Goal: Task Accomplishment & Management: Use online tool/utility

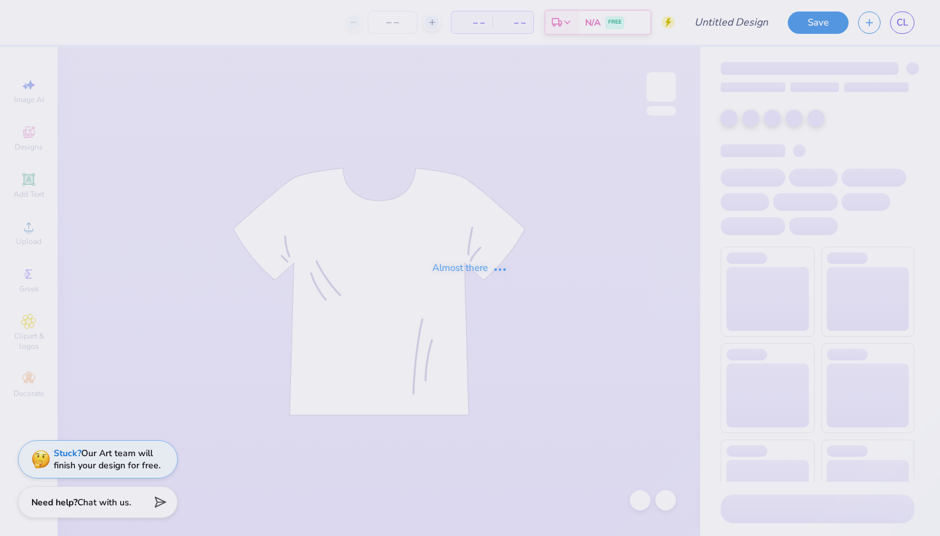
type input "dp"
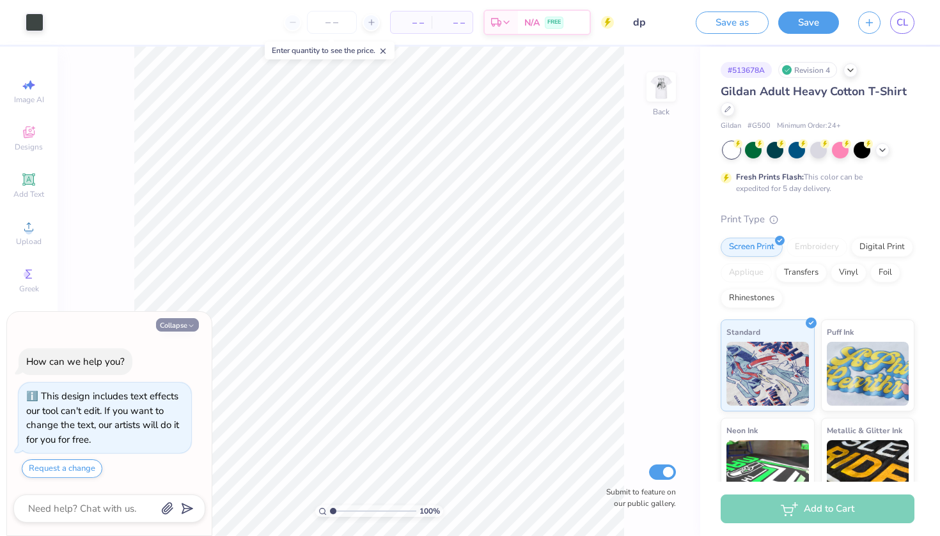
click at [181, 325] on button "Collapse" at bounding box center [177, 324] width 43 height 13
type textarea "x"
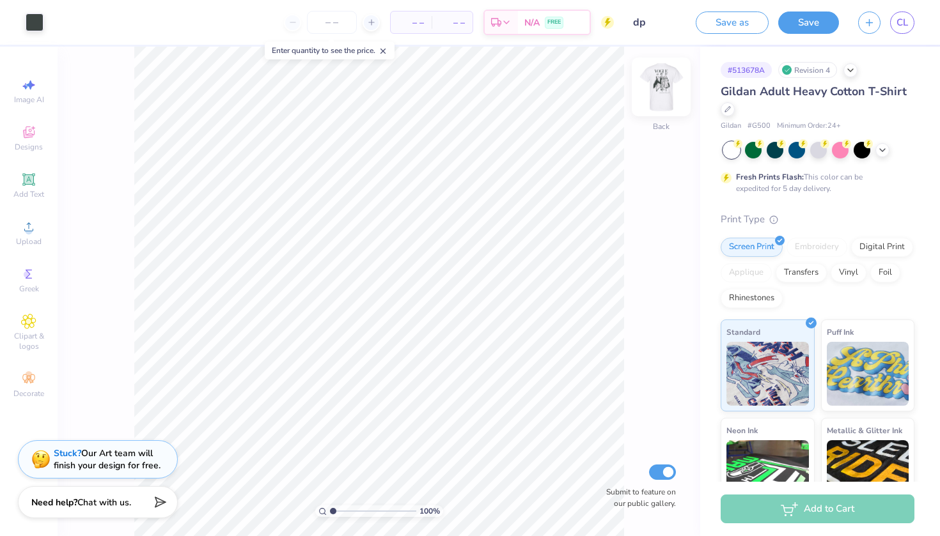
click at [648, 87] on div at bounding box center [661, 87] width 59 height 59
click at [648, 91] on img at bounding box center [661, 86] width 51 height 51
click at [809, 26] on button "Save" at bounding box center [808, 21] width 61 height 22
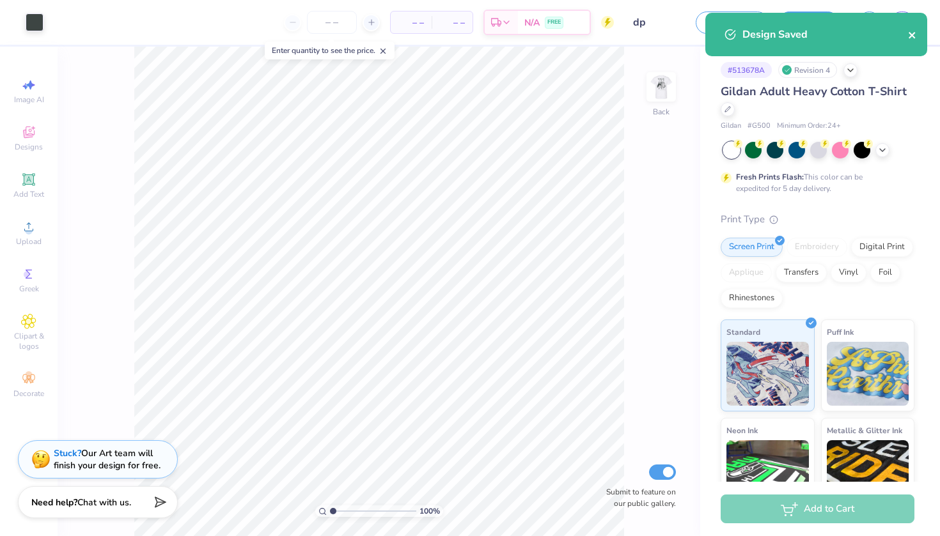
click at [915, 33] on icon "close" at bounding box center [912, 35] width 9 height 10
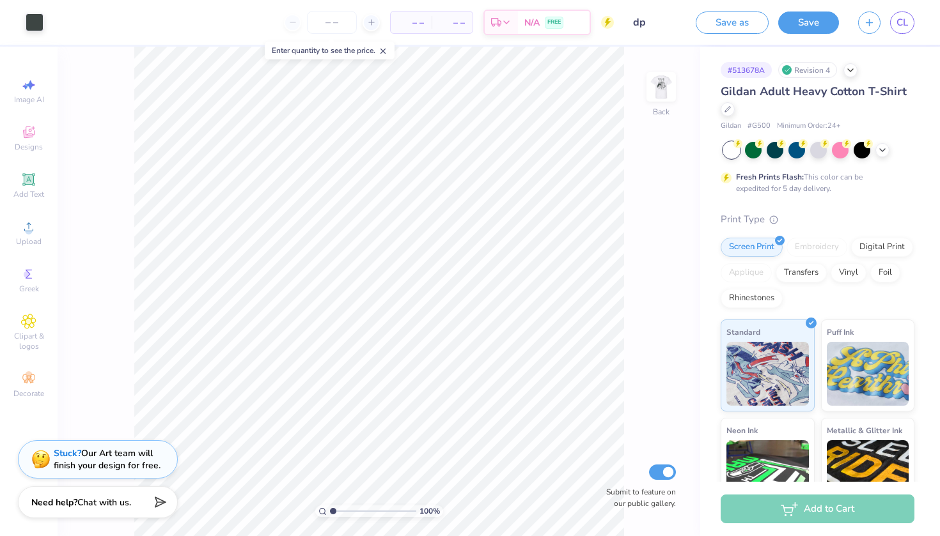
click at [909, 26] on div "Art colors – – Per Item – – Total Est. Delivery N/A FREE Design Title dp Save a…" at bounding box center [470, 268] width 940 height 536
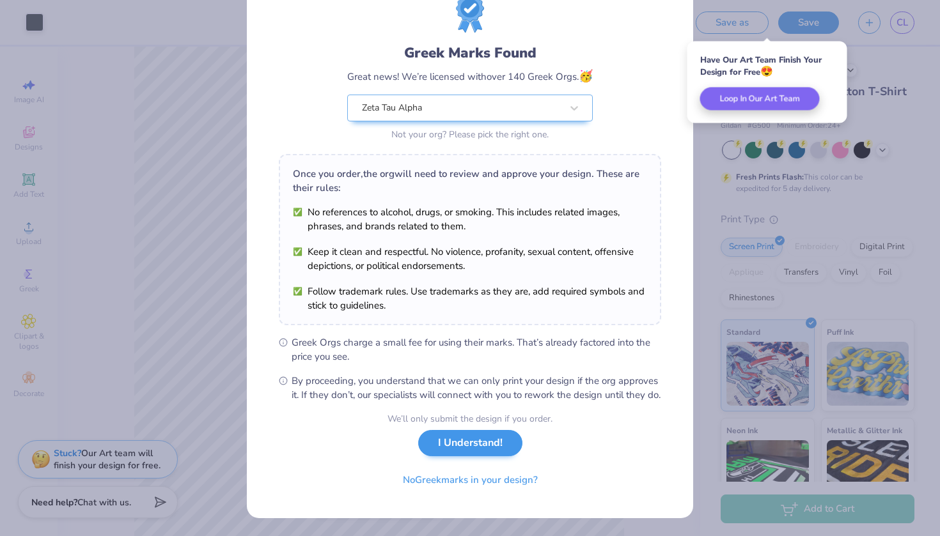
scroll to position [62, 0]
click at [465, 446] on button "I Understand!" at bounding box center [470, 443] width 104 height 26
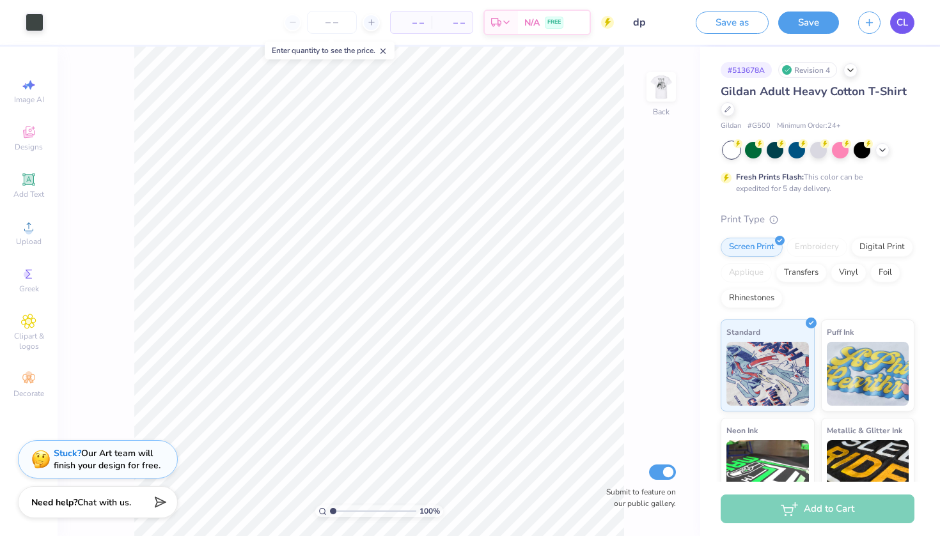
click at [902, 28] on span "CL" at bounding box center [902, 22] width 12 height 15
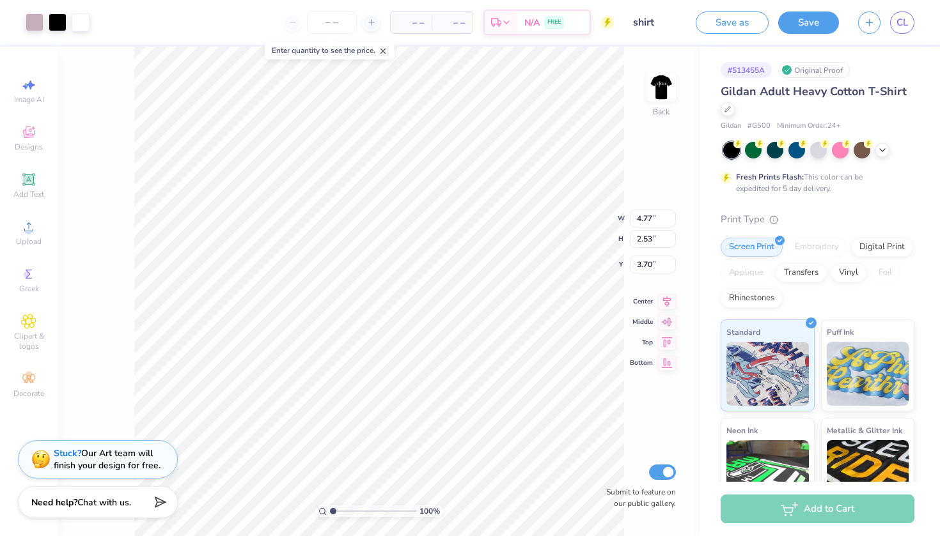
type input "3.27"
type input "3.00"
click at [667, 63] on div "100 % Back Submit to feature on our public gallery." at bounding box center [379, 292] width 643 height 490
click at [659, 85] on img at bounding box center [661, 86] width 51 height 51
type input "9.84"
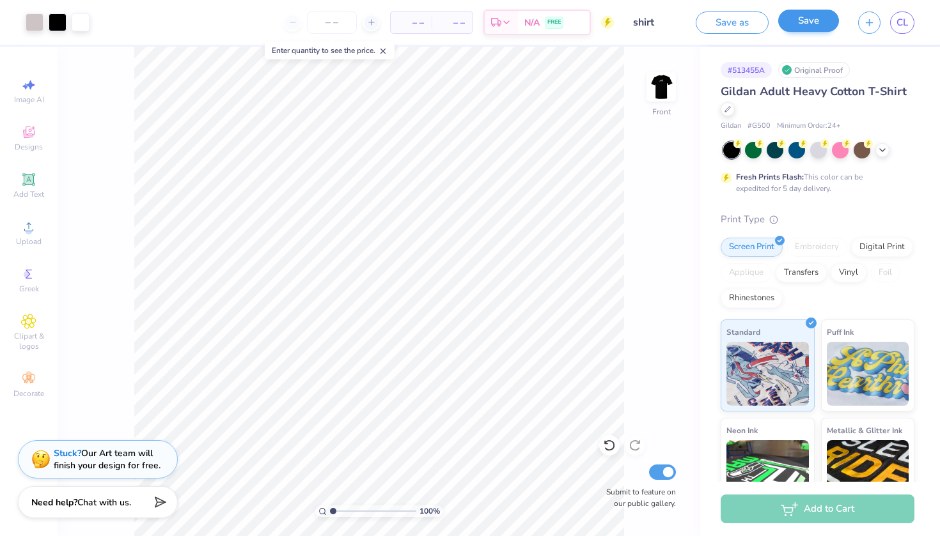
click at [796, 23] on button "Save" at bounding box center [808, 21] width 61 height 22
click at [900, 24] on span "CL" at bounding box center [902, 22] width 12 height 15
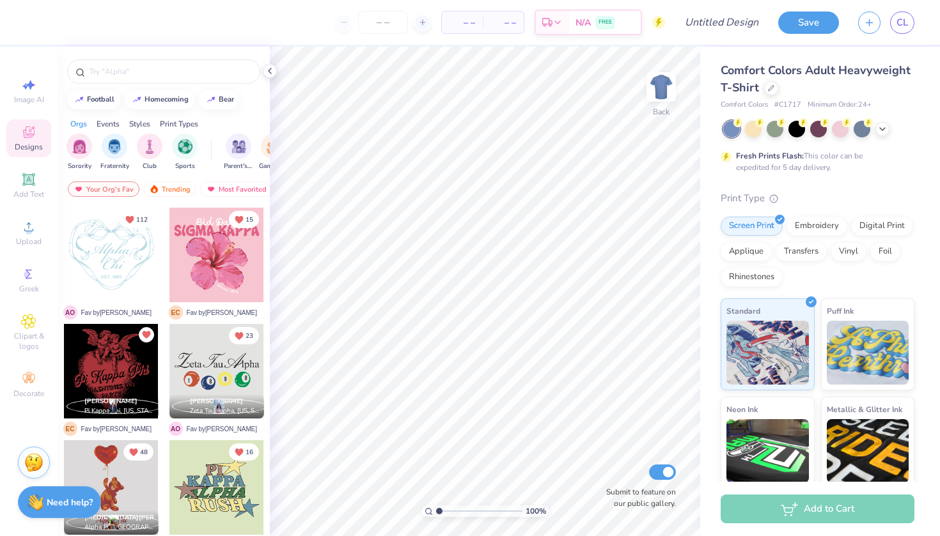
click at [878, 136] on div at bounding box center [818, 129] width 191 height 17
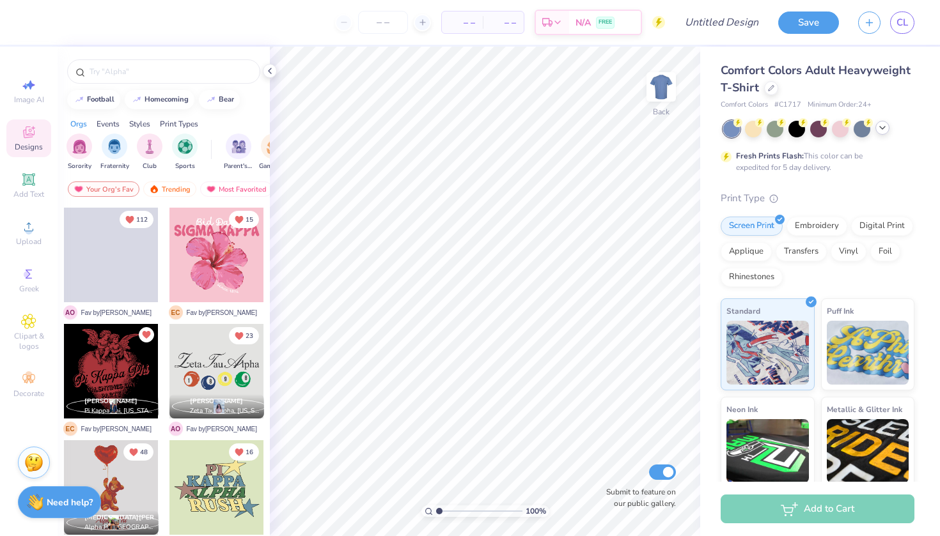
click at [880, 132] on icon at bounding box center [882, 128] width 10 height 10
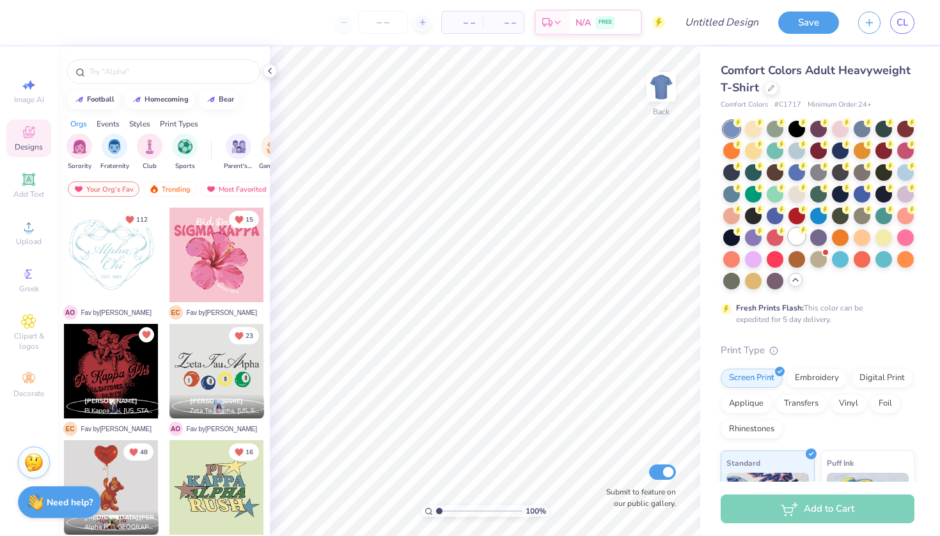
click at [801, 235] on div at bounding box center [796, 236] width 17 height 17
click at [769, 86] on icon at bounding box center [771, 87] width 6 height 6
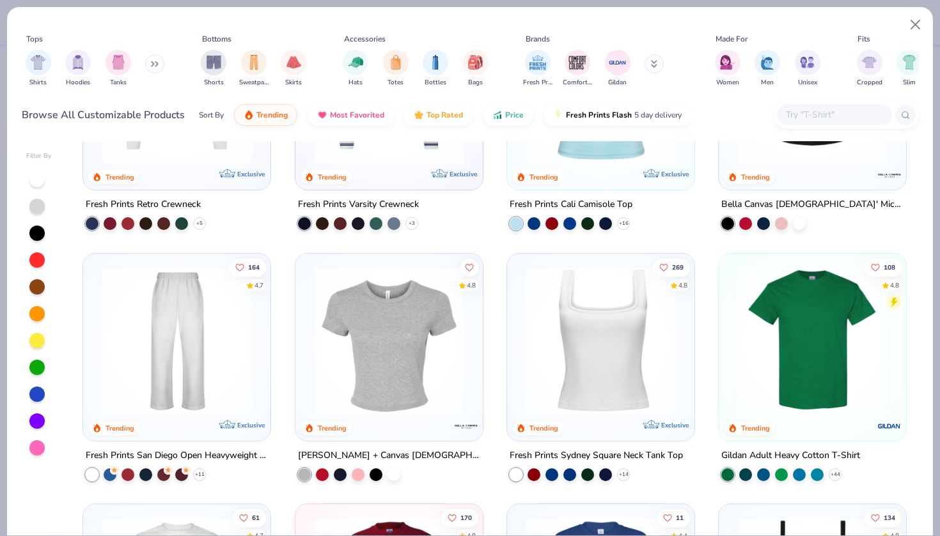
scroll to position [406, 0]
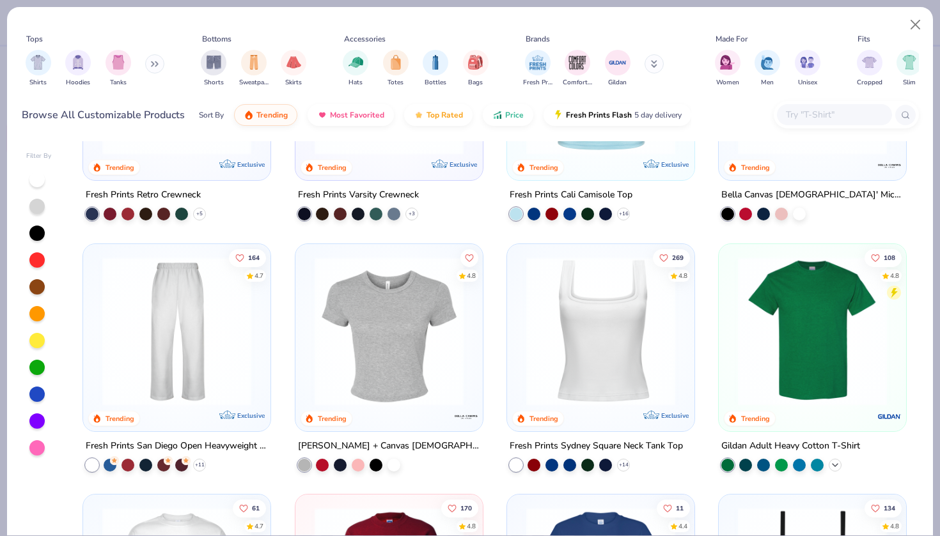
click at [833, 465] on icon at bounding box center [835, 465] width 10 height 10
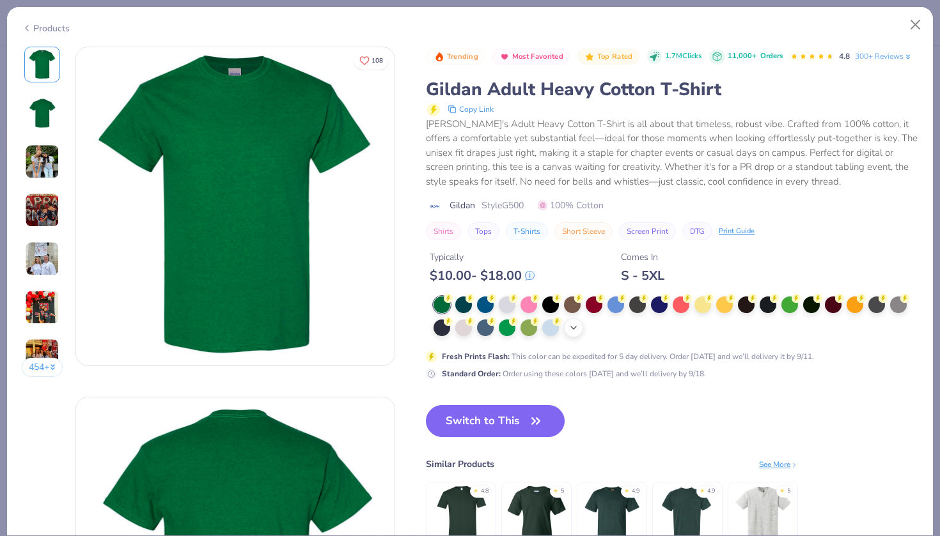
click at [574, 332] on div "+ 22" at bounding box center [573, 327] width 19 height 19
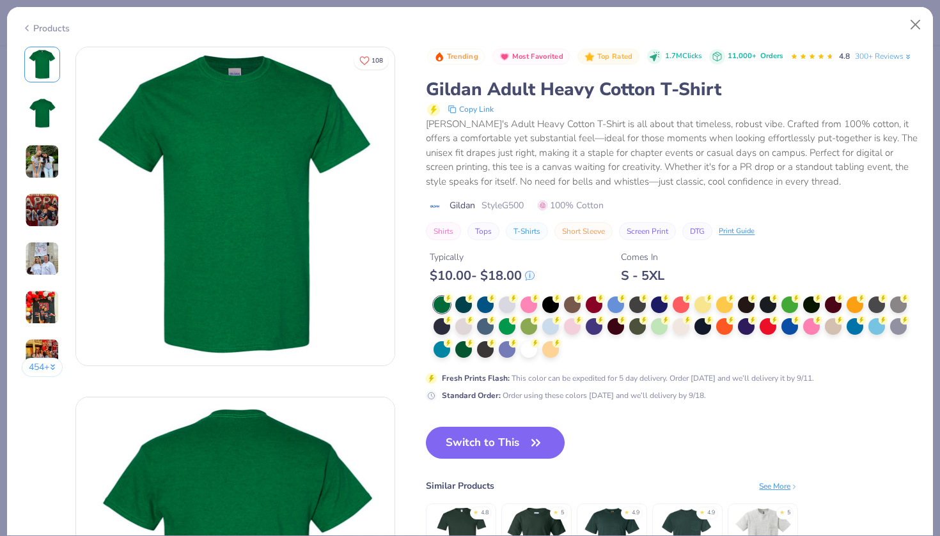
click at [577, 350] on div at bounding box center [676, 328] width 485 height 63
click at [531, 355] on div at bounding box center [528, 348] width 17 height 17
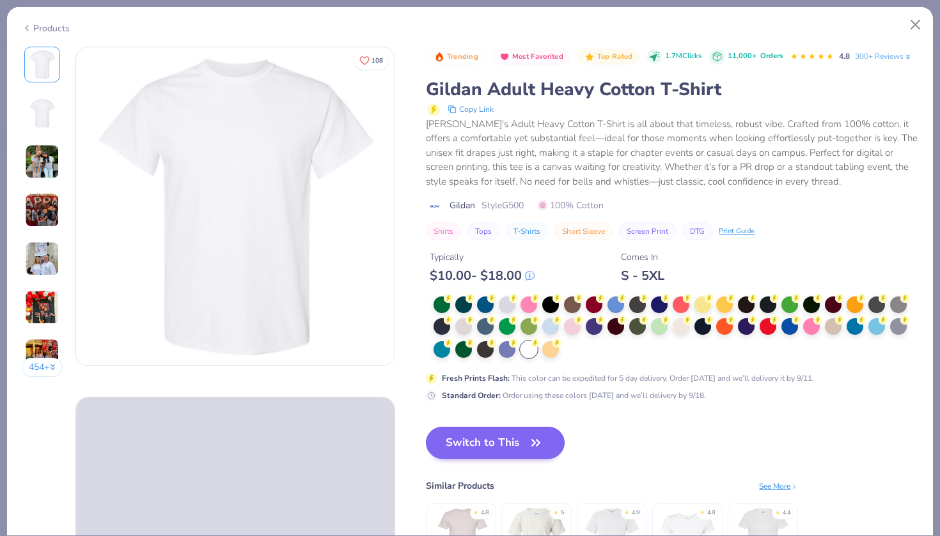
click at [517, 448] on button "Switch to This" at bounding box center [495, 443] width 139 height 32
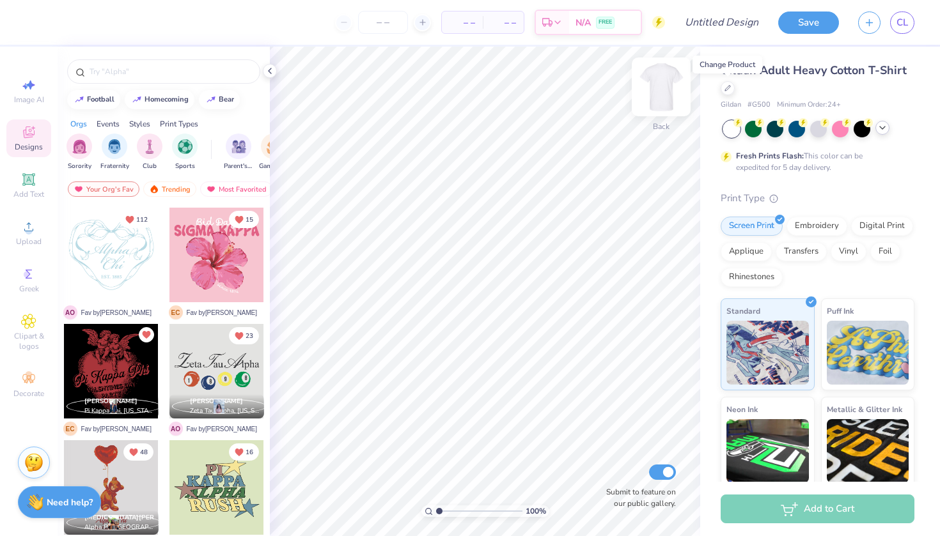
click at [662, 82] on img at bounding box center [661, 86] width 51 height 51
click at [38, 236] on div "Upload" at bounding box center [28, 233] width 45 height 38
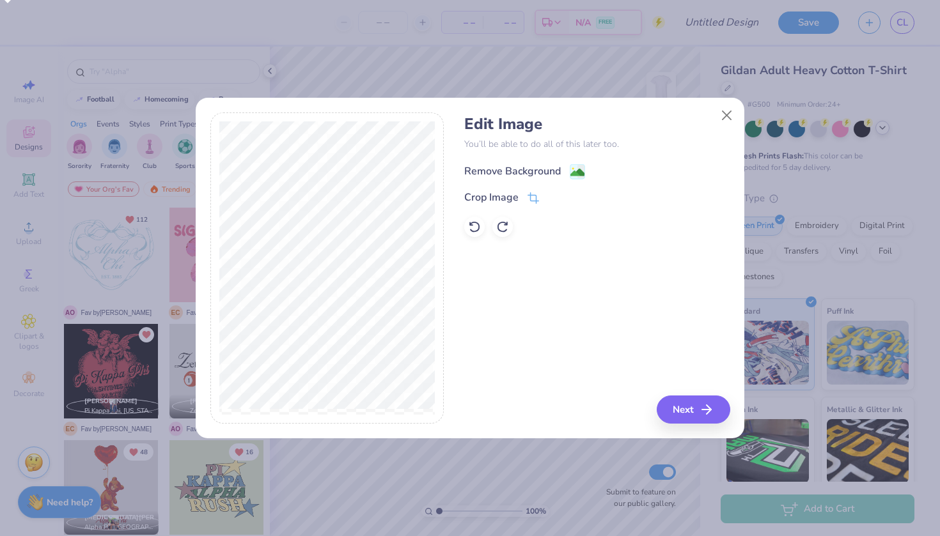
click at [577, 169] on image at bounding box center [577, 173] width 14 height 14
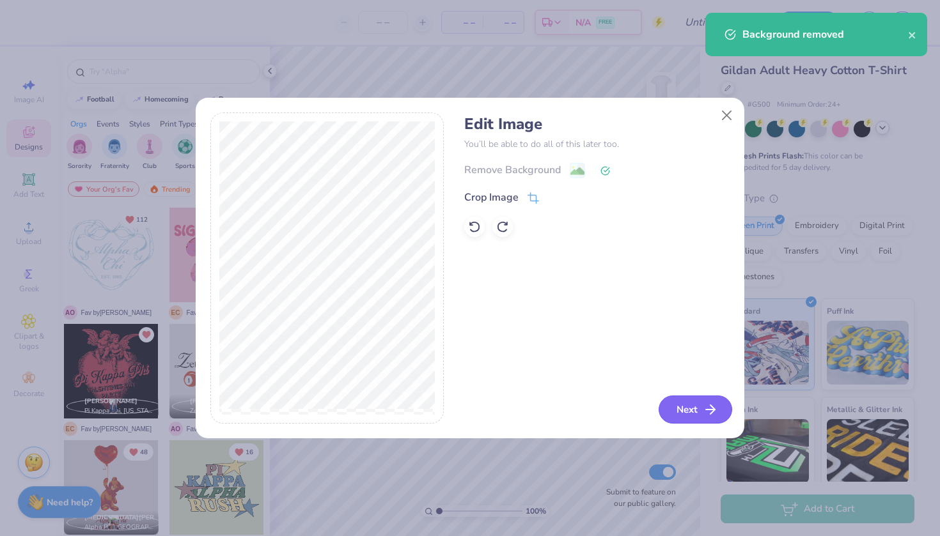
click at [692, 411] on button "Next" at bounding box center [696, 410] width 74 height 28
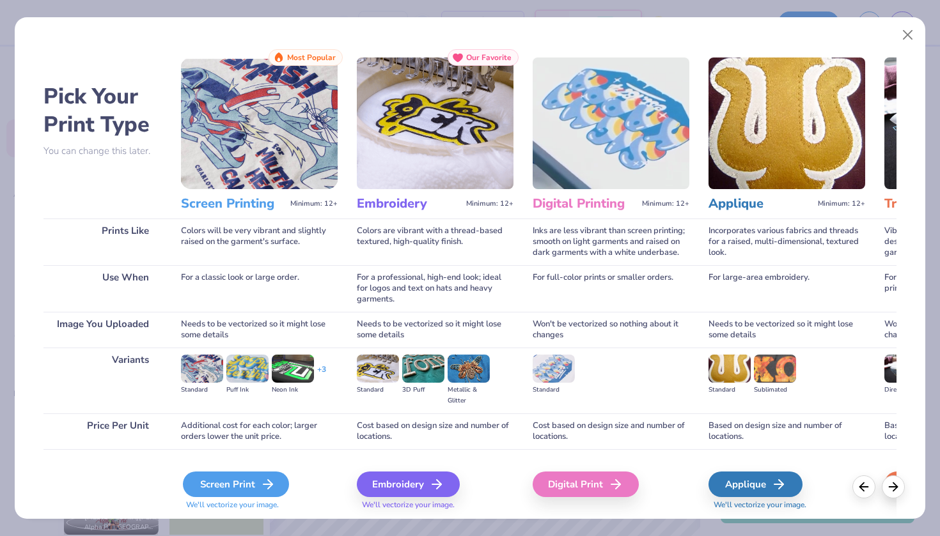
click at [256, 486] on div "Screen Print" at bounding box center [236, 485] width 106 height 26
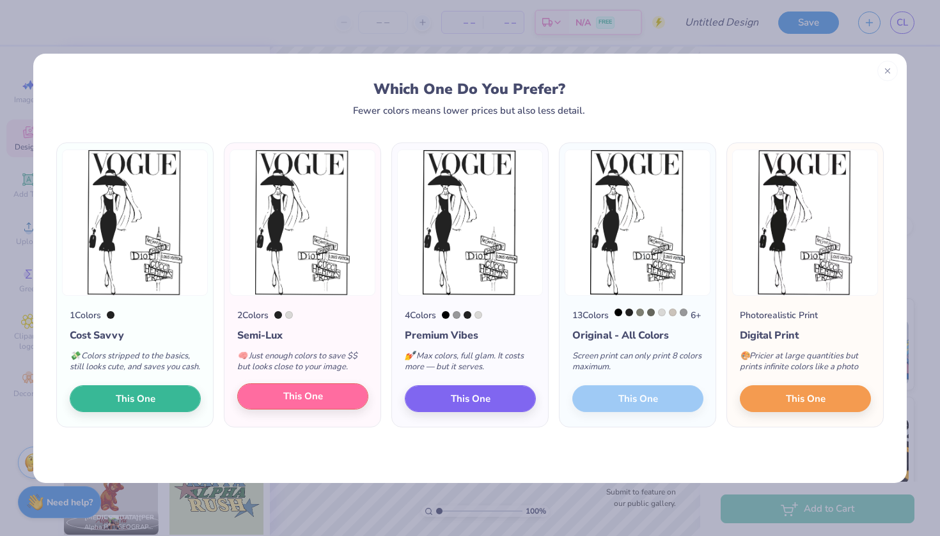
click at [301, 404] on span "This One" at bounding box center [303, 396] width 40 height 15
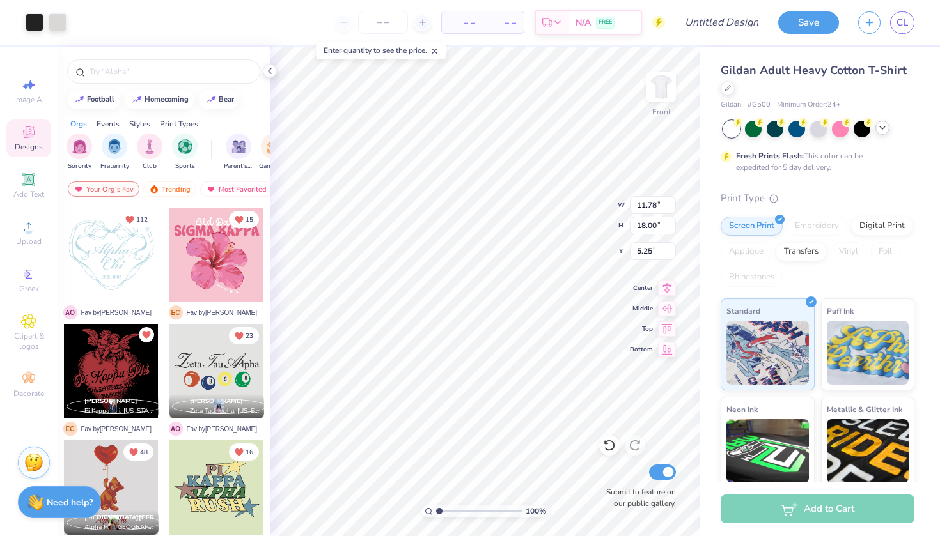
type input "5.59"
click at [666, 87] on img at bounding box center [661, 86] width 51 height 51
click at [669, 95] on img at bounding box center [661, 86] width 51 height 51
click at [30, 229] on circle at bounding box center [28, 231] width 7 height 7
click at [25, 184] on icon at bounding box center [28, 179] width 12 height 12
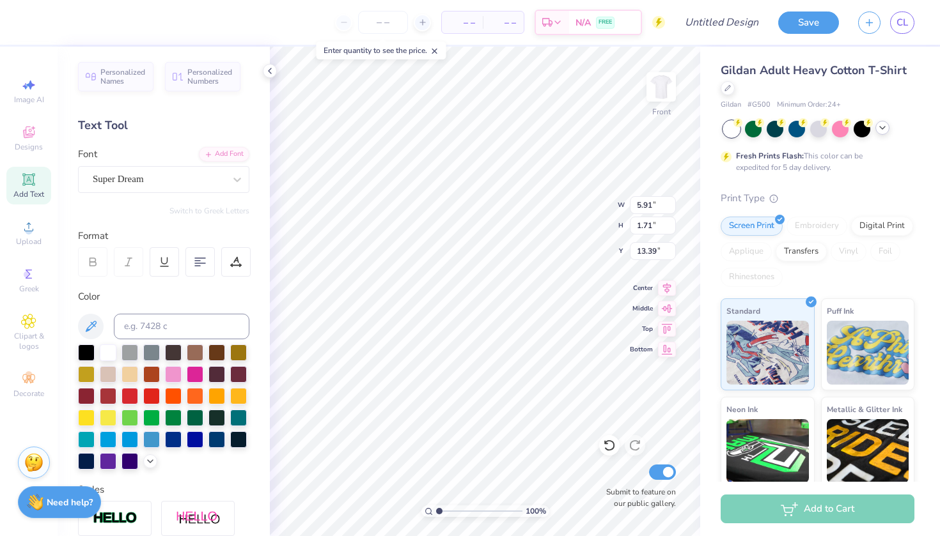
type input "24.13"
type textarea "T"
type textarea "Zeta Tau Alpha Date Party '25"
click at [88, 351] on div at bounding box center [86, 351] width 17 height 17
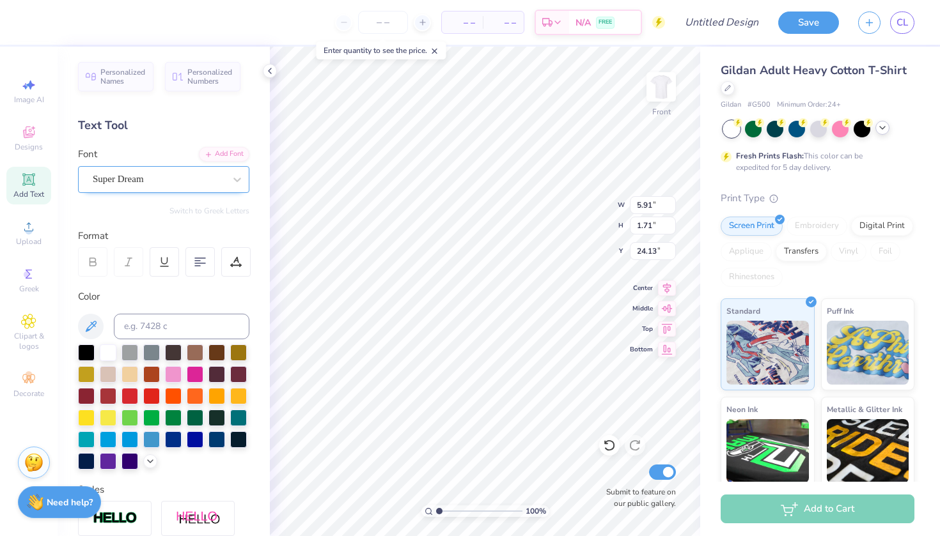
click at [136, 185] on span "Super Dream" at bounding box center [118, 179] width 51 height 15
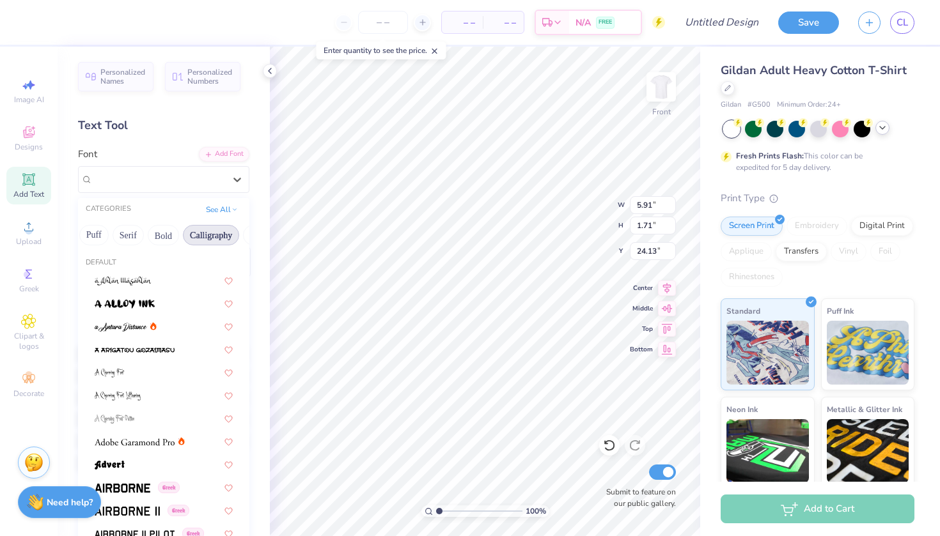
scroll to position [0, 107]
click at [203, 242] on button "Calligraphy" at bounding box center [210, 235] width 56 height 20
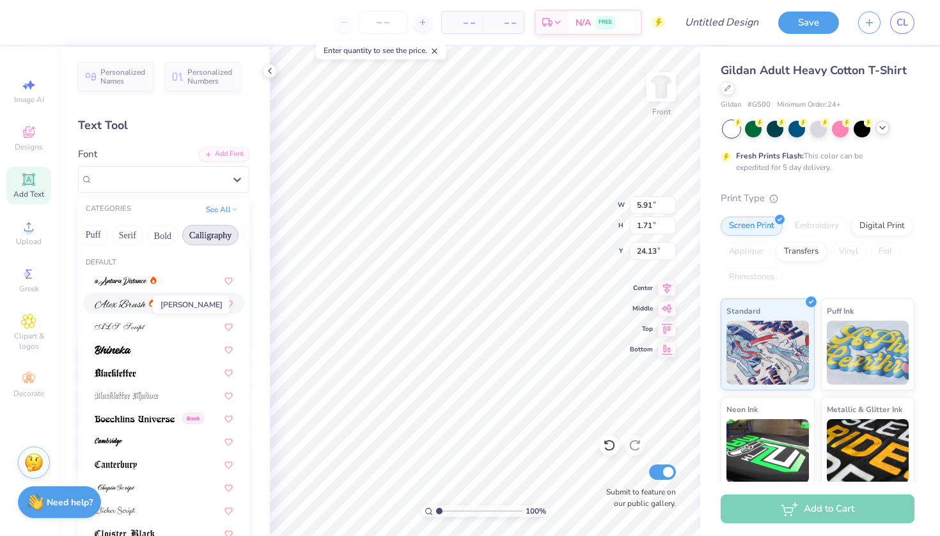
click at [129, 305] on img at bounding box center [120, 304] width 51 height 9
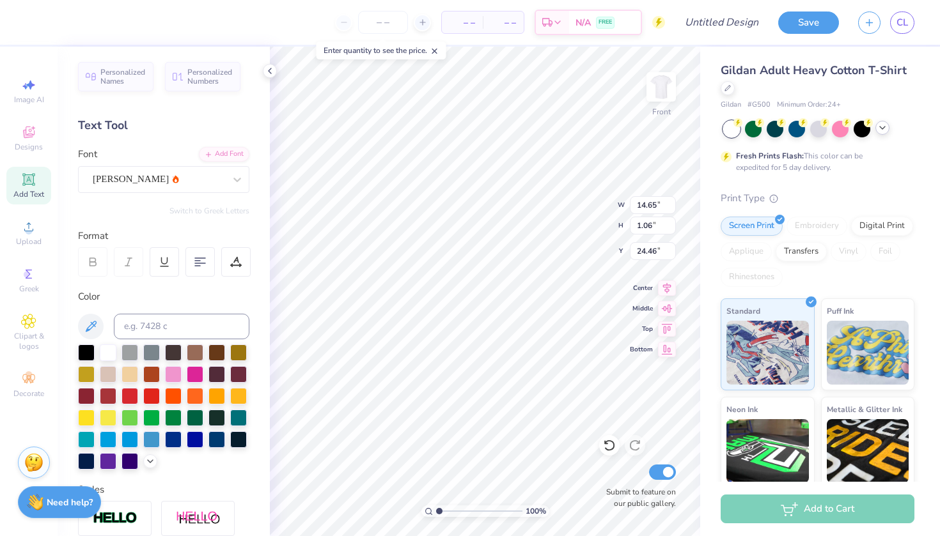
type input "9.51"
type input "0.69"
type input "23.82"
type input "23.59"
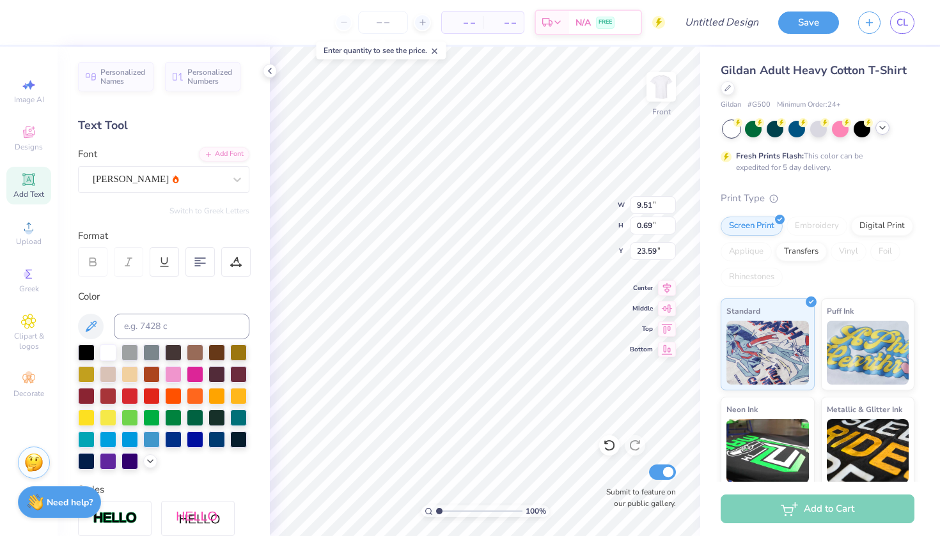
type textarea "Zeta Date Party '25"
type input "23.82"
type input "8.81"
click at [654, 102] on img at bounding box center [661, 86] width 51 height 51
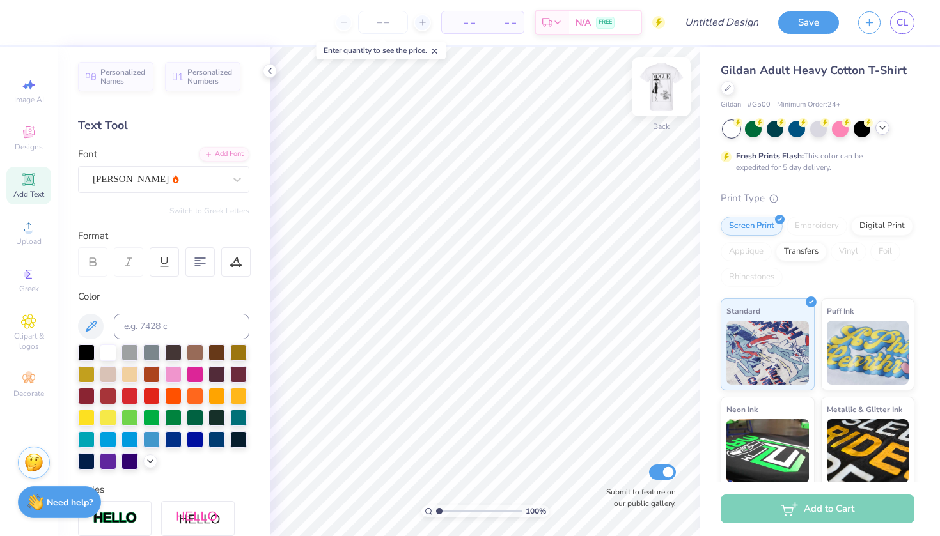
click at [659, 90] on img at bounding box center [661, 86] width 51 height 51
click at [672, 83] on img at bounding box center [661, 86] width 51 height 51
click at [22, 233] on icon at bounding box center [28, 226] width 15 height 15
click at [49, 240] on div "Upload" at bounding box center [28, 233] width 45 height 38
click at [31, 237] on span "Upload" at bounding box center [29, 242] width 26 height 10
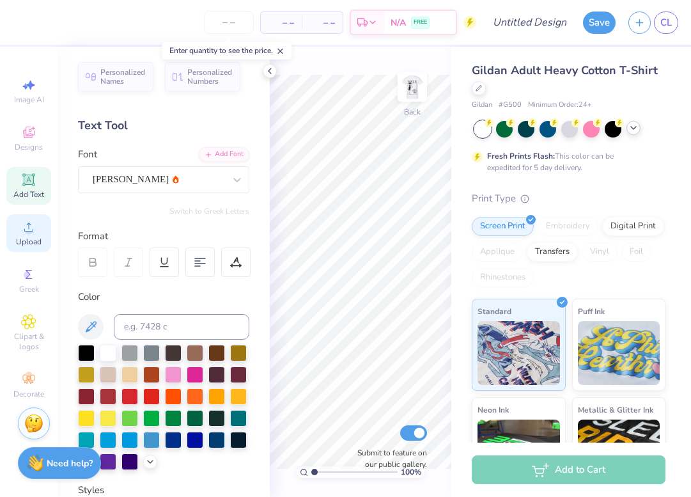
click at [31, 231] on icon at bounding box center [28, 227] width 9 height 9
click at [26, 224] on icon at bounding box center [28, 226] width 15 height 15
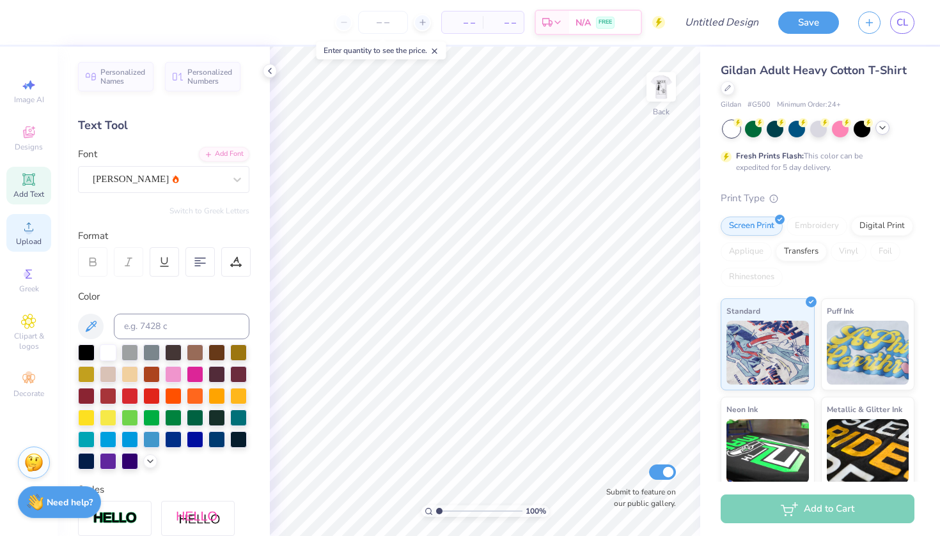
click at [28, 227] on icon at bounding box center [28, 226] width 15 height 15
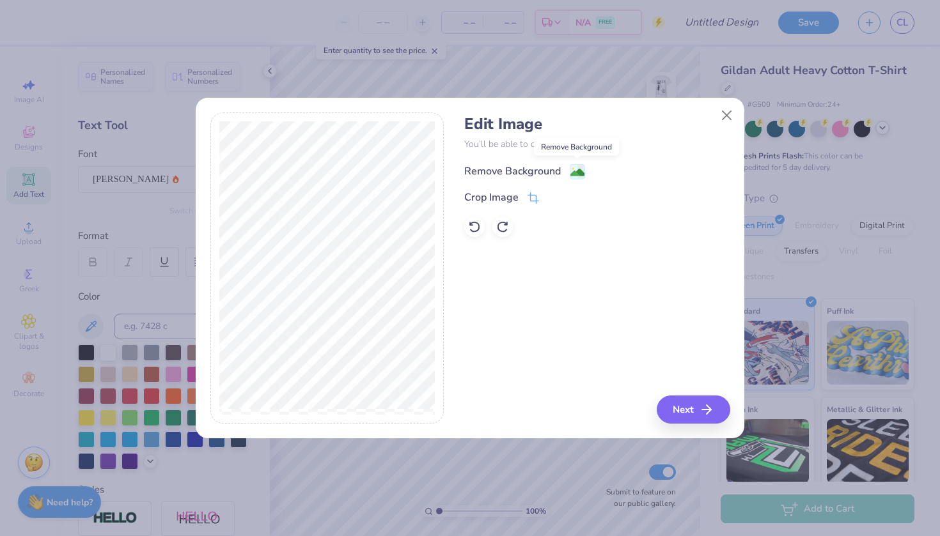
click at [575, 169] on image at bounding box center [577, 173] width 14 height 14
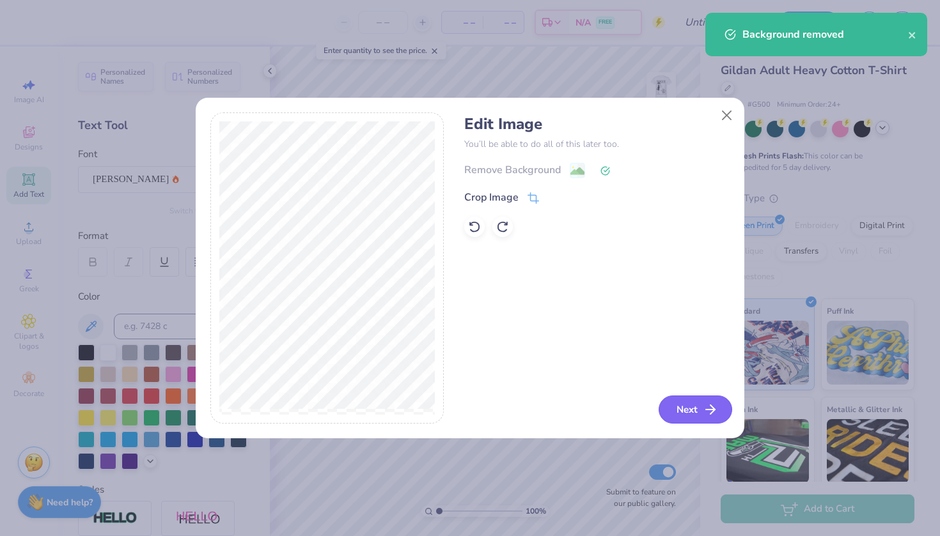
click at [688, 408] on button "Next" at bounding box center [696, 410] width 74 height 28
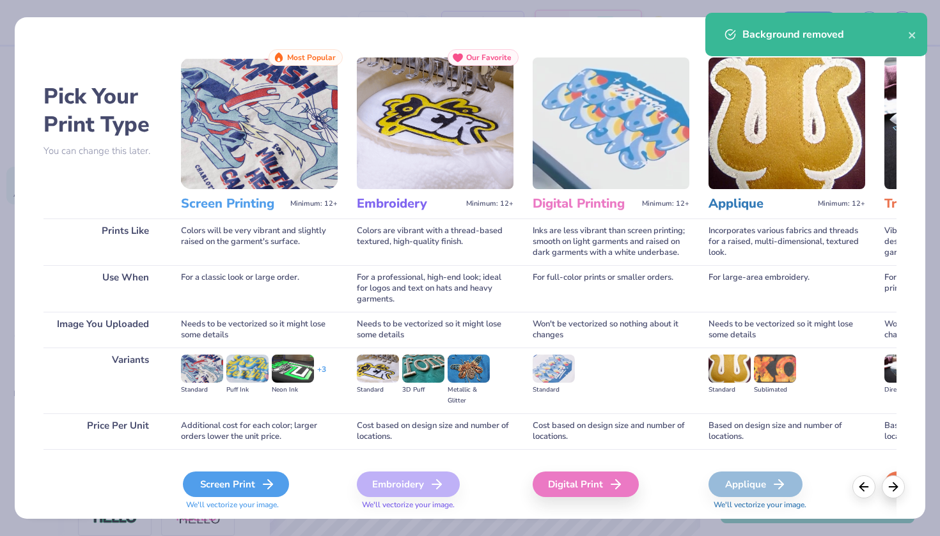
click at [251, 485] on div "Screen Print" at bounding box center [236, 485] width 106 height 26
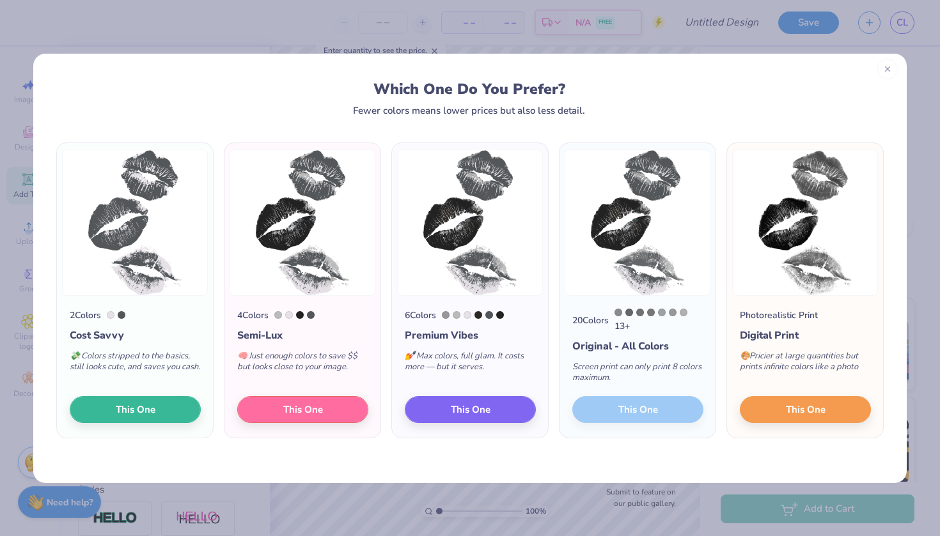
click at [886, 70] on line at bounding box center [887, 69] width 4 height 4
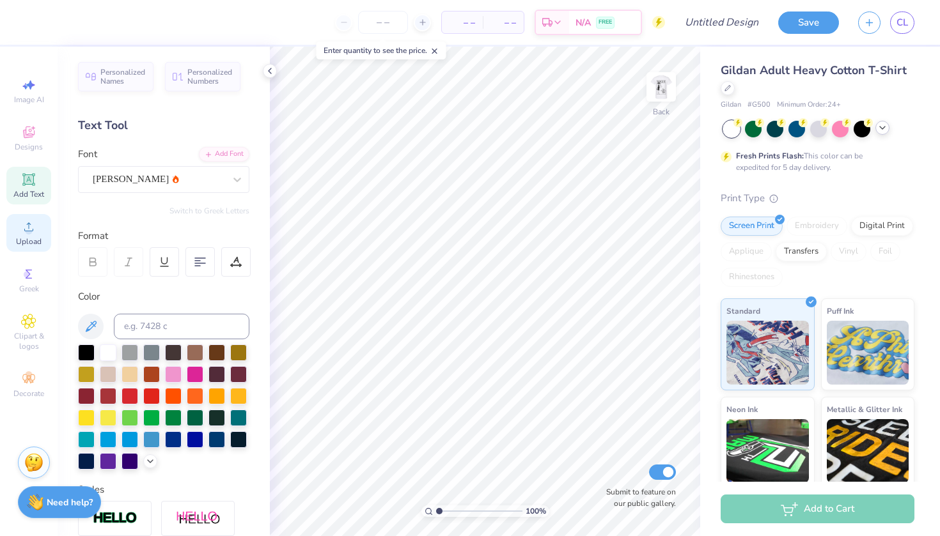
click at [22, 236] on div "Upload" at bounding box center [28, 233] width 45 height 38
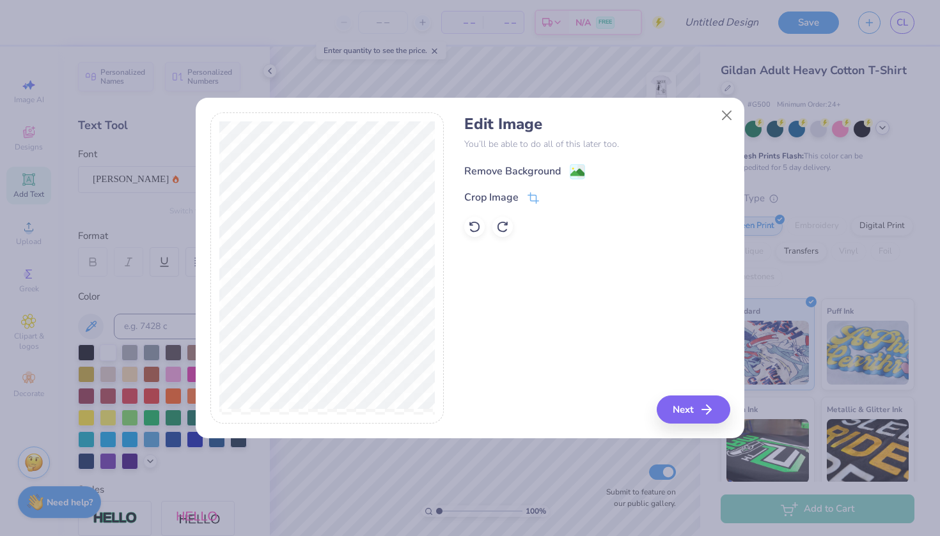
click at [572, 175] on image at bounding box center [577, 173] width 14 height 14
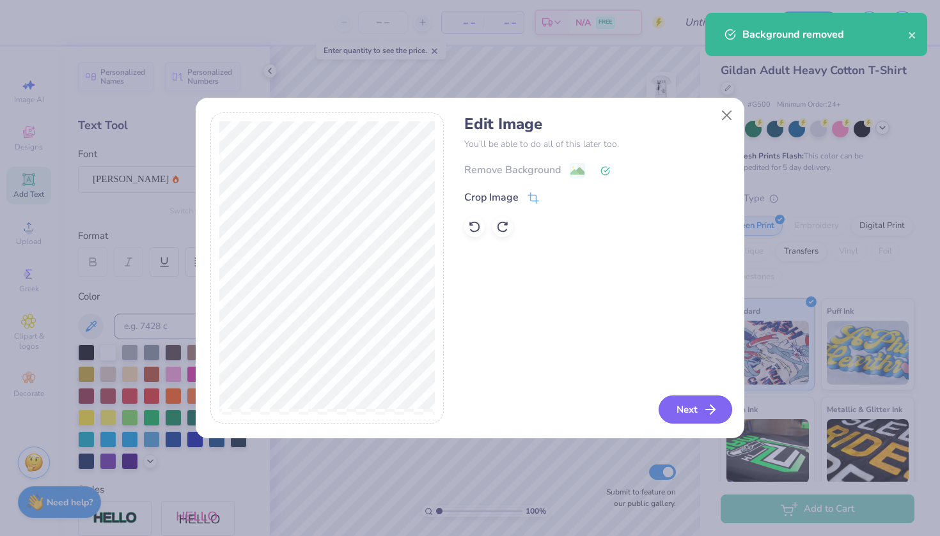
click at [680, 407] on button "Next" at bounding box center [696, 410] width 74 height 28
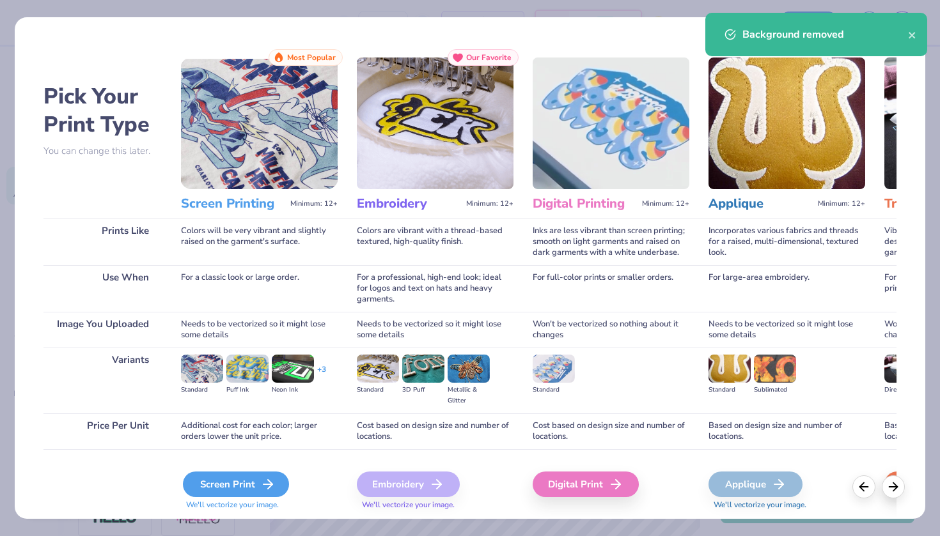
click at [256, 483] on div "Screen Print" at bounding box center [236, 485] width 106 height 26
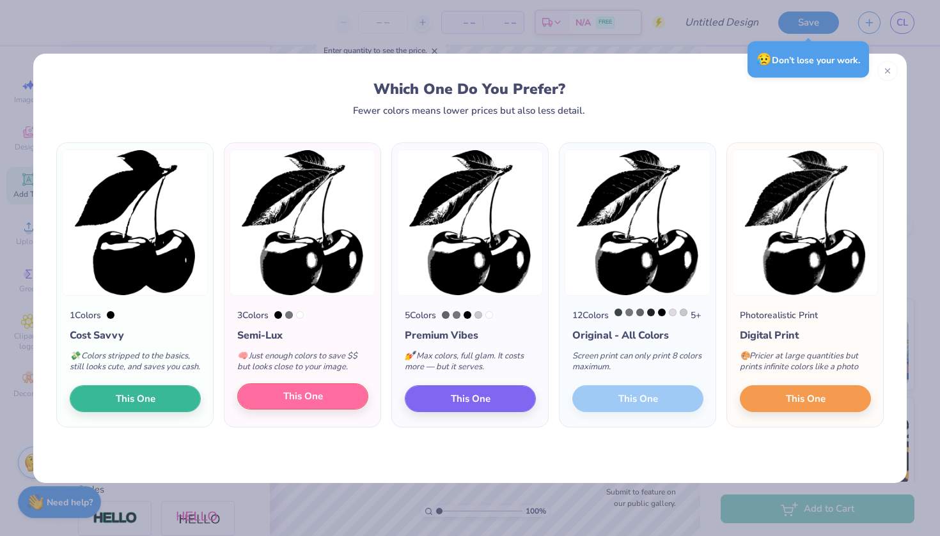
click at [286, 404] on span "This One" at bounding box center [303, 396] width 40 height 15
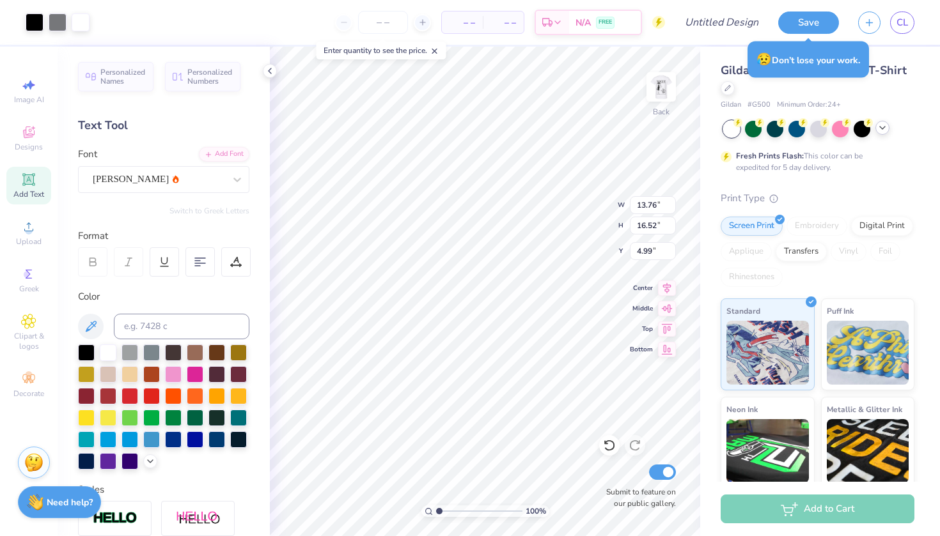
type input "2.43"
type input "2.92"
type input "3.80"
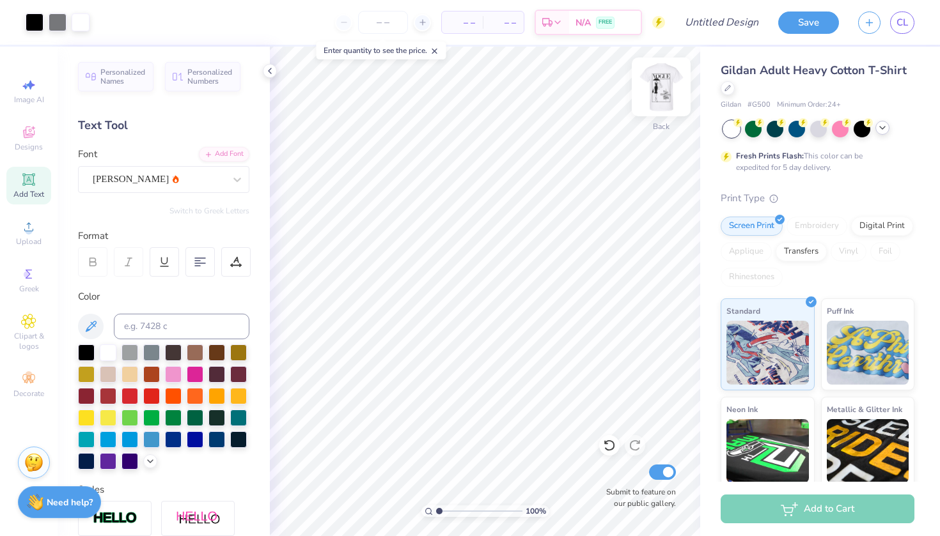
click at [662, 89] on img at bounding box center [661, 86] width 51 height 51
click at [659, 95] on img at bounding box center [661, 86] width 51 height 51
click at [28, 237] on span "Upload" at bounding box center [29, 242] width 26 height 10
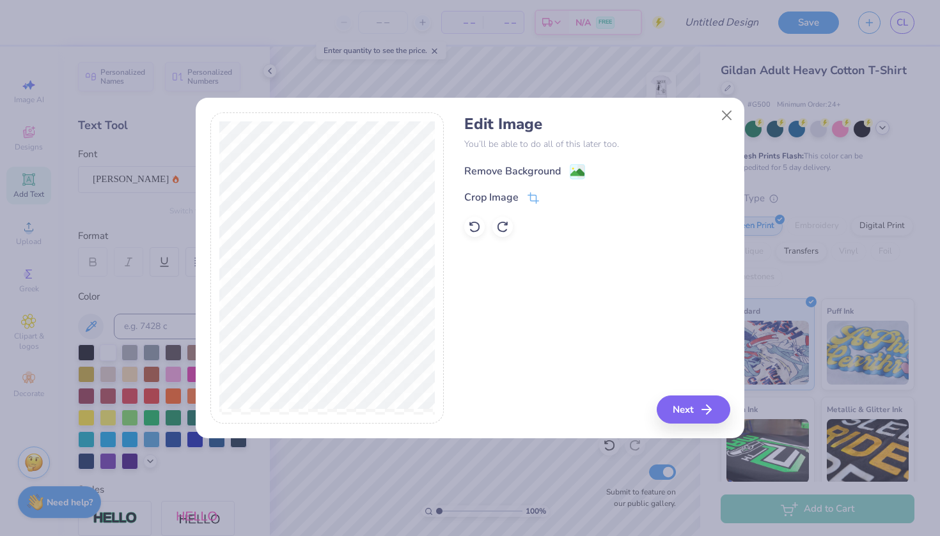
click at [574, 174] on image at bounding box center [577, 173] width 14 height 14
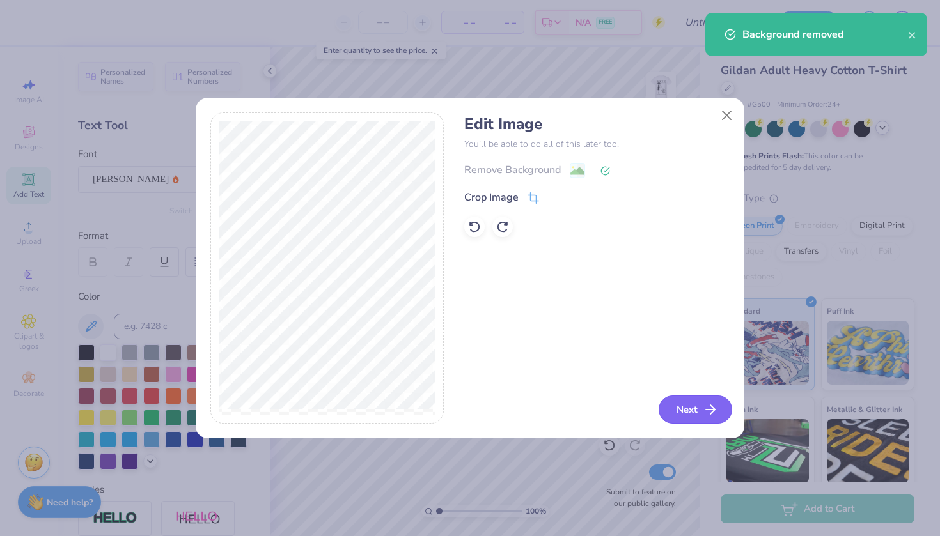
click at [677, 406] on button "Next" at bounding box center [696, 410] width 74 height 28
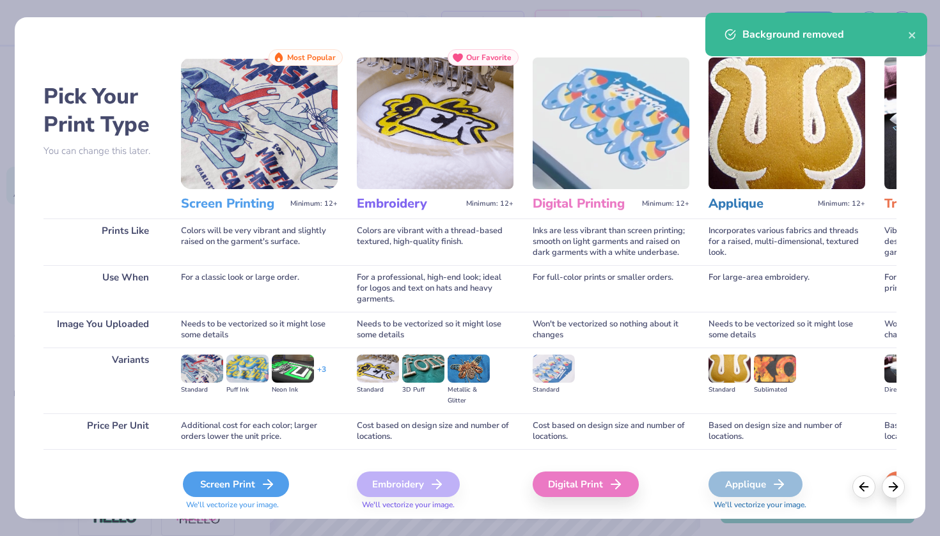
click at [255, 487] on div "Screen Print" at bounding box center [236, 485] width 106 height 26
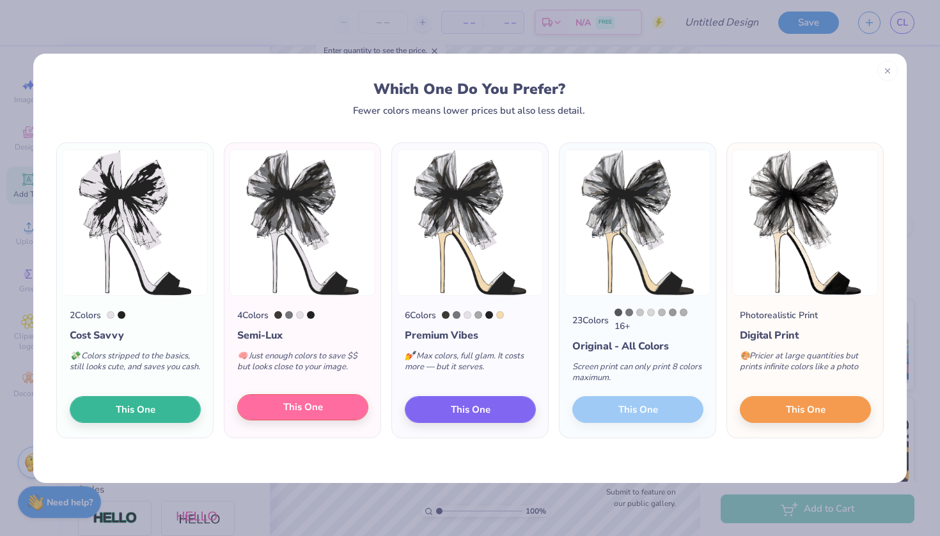
click at [305, 410] on span "This One" at bounding box center [303, 407] width 40 height 15
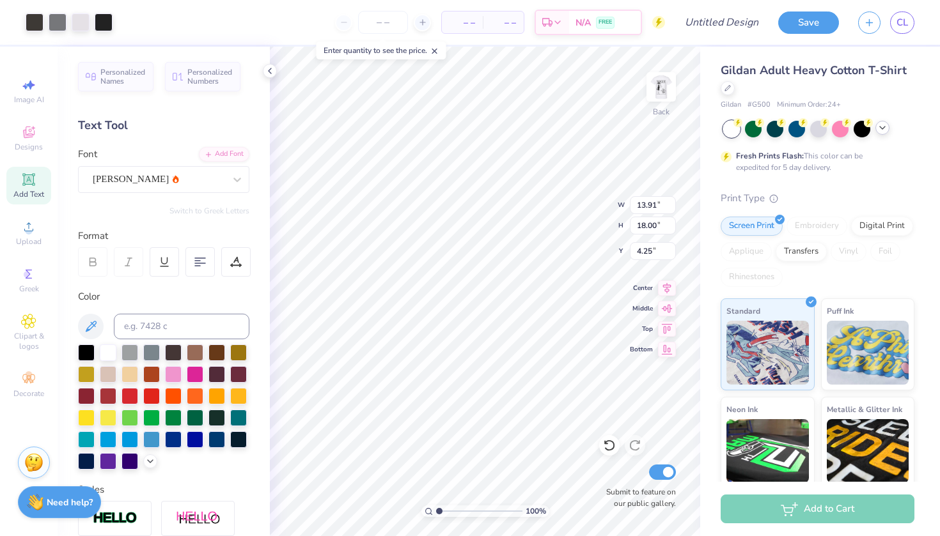
type input "2.81"
type input "3.64"
type input "3.95"
type input "3.37"
type input "4.37"
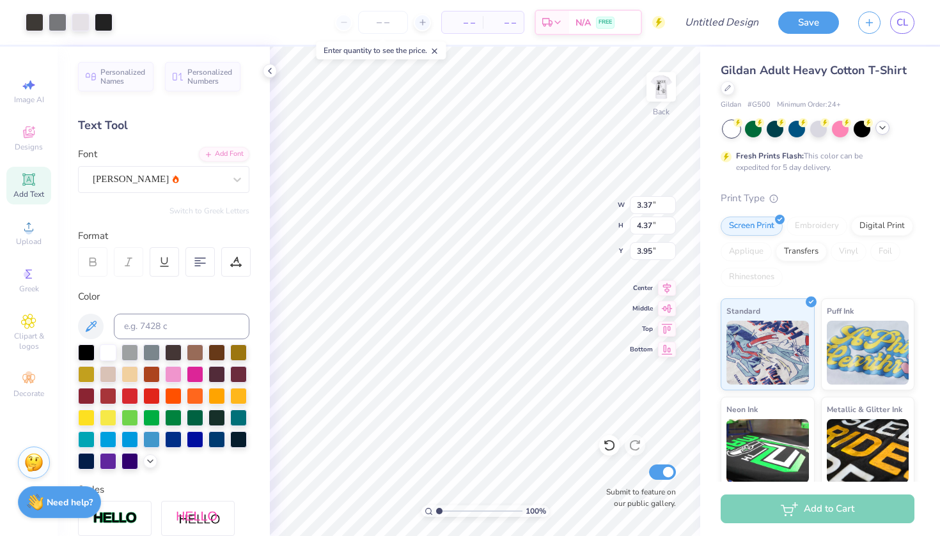
type input "3.91"
type input "3.27"
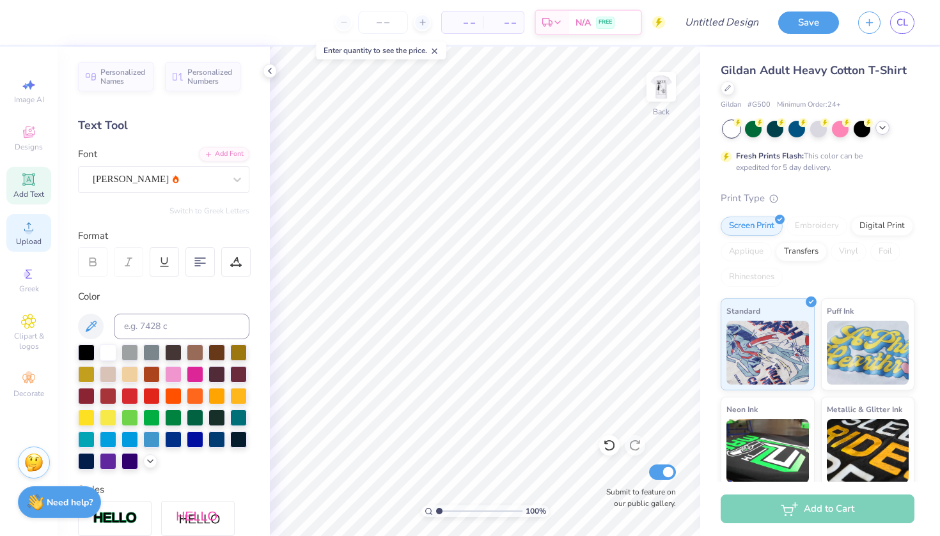
click at [27, 224] on icon at bounding box center [28, 226] width 15 height 15
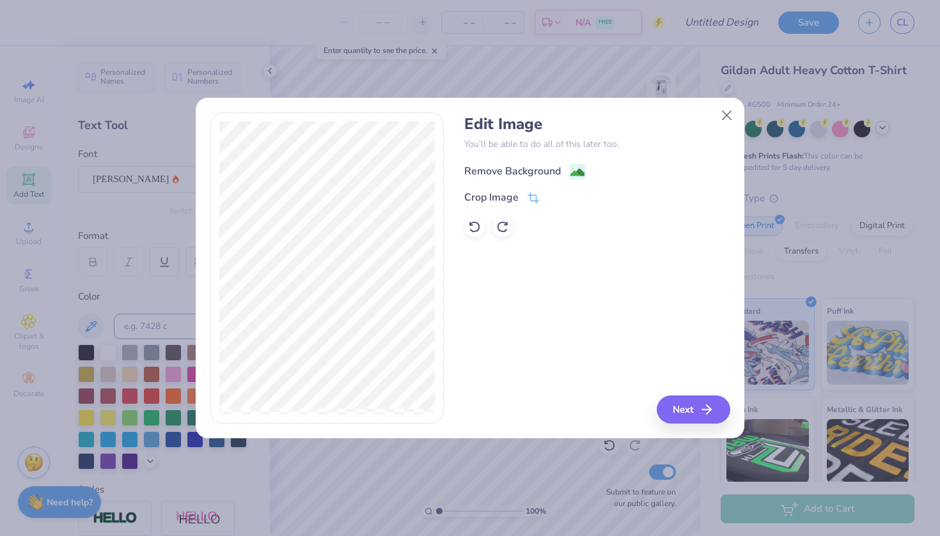
click at [572, 169] on image at bounding box center [577, 173] width 14 height 14
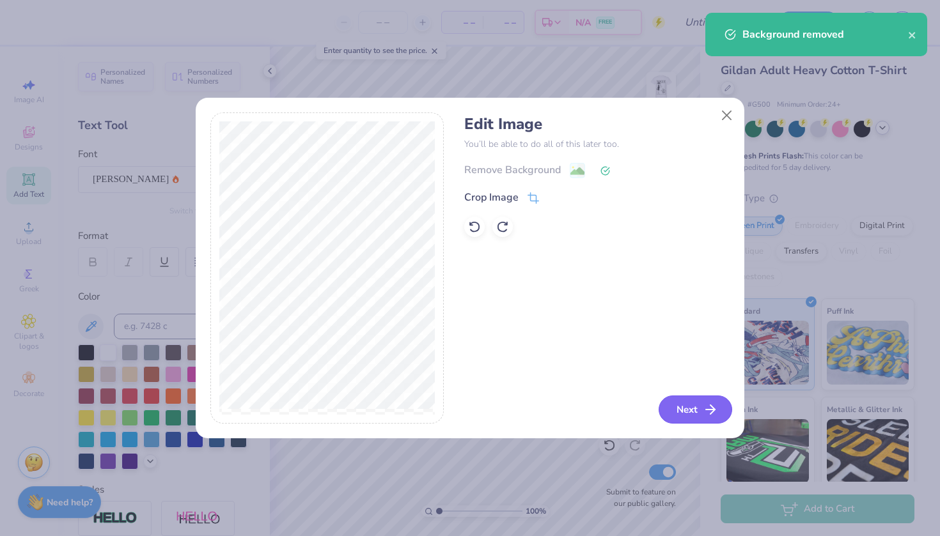
click at [687, 405] on button "Next" at bounding box center [696, 410] width 74 height 28
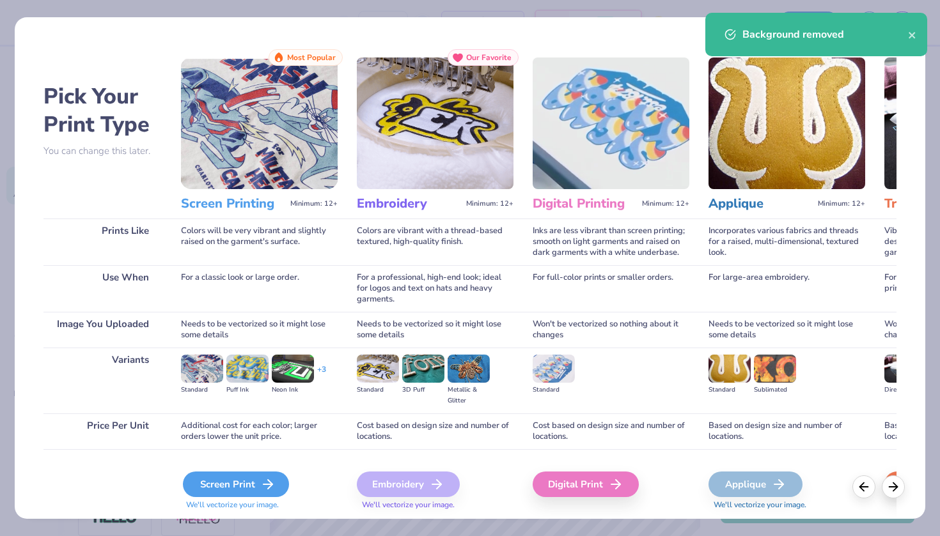
click at [258, 475] on div "Screen Print" at bounding box center [236, 485] width 106 height 26
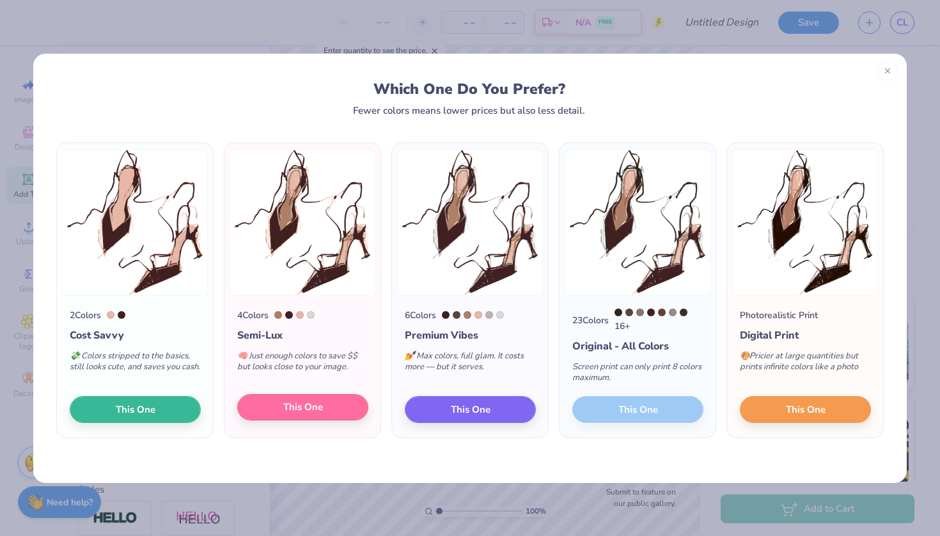
click at [327, 409] on button "This One" at bounding box center [302, 408] width 131 height 27
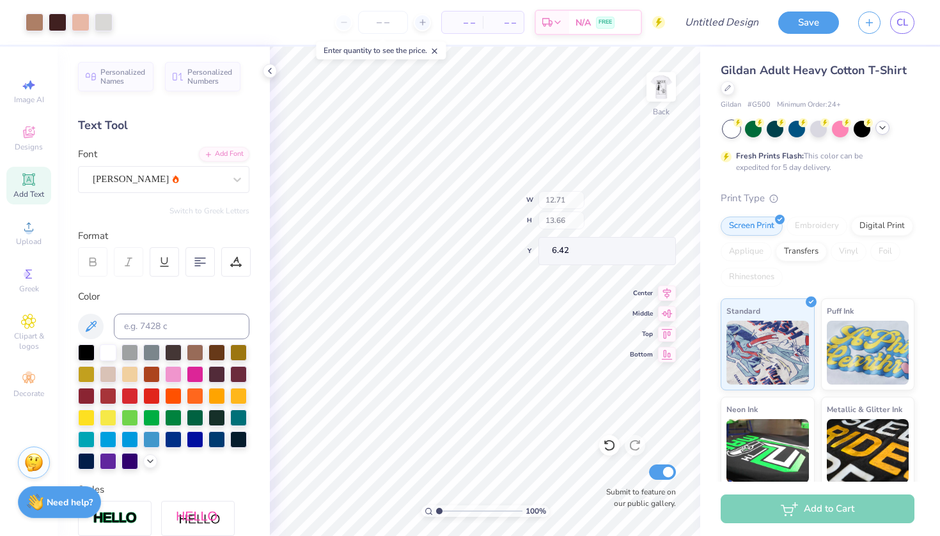
type input "2.31"
type input "4.68"
type input "11.85"
type input "5.00"
type input "5.37"
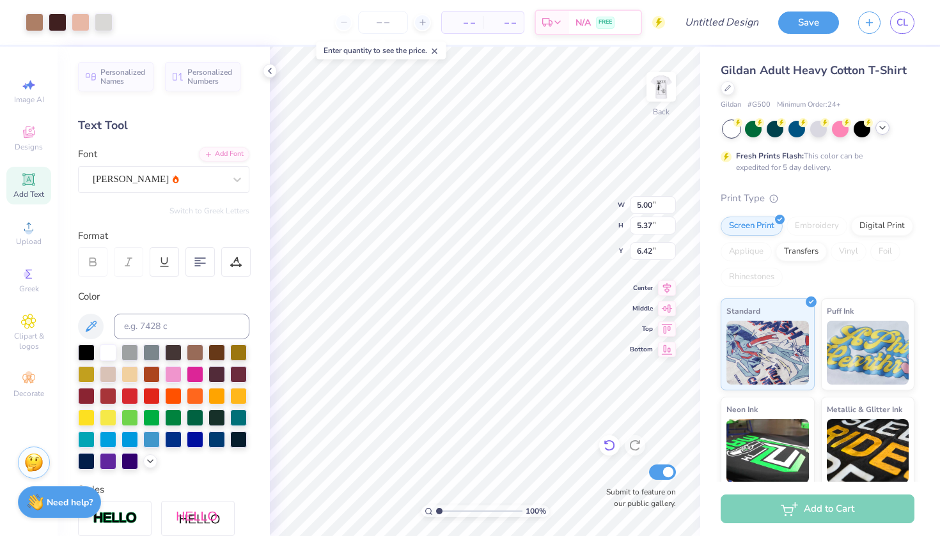
type input "4.12"
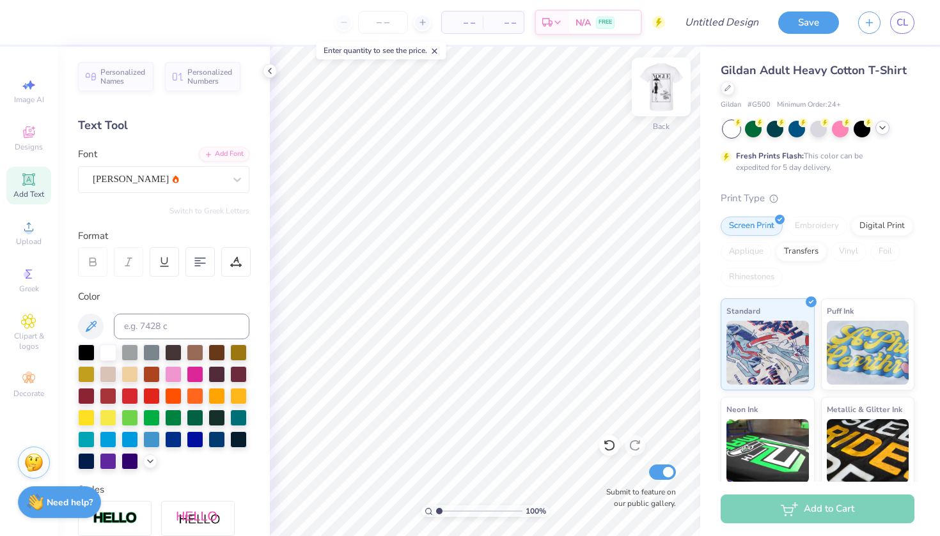
click at [653, 82] on img at bounding box center [661, 86] width 51 height 51
click at [652, 83] on img at bounding box center [661, 86] width 51 height 51
